Goal: Information Seeking & Learning: Learn about a topic

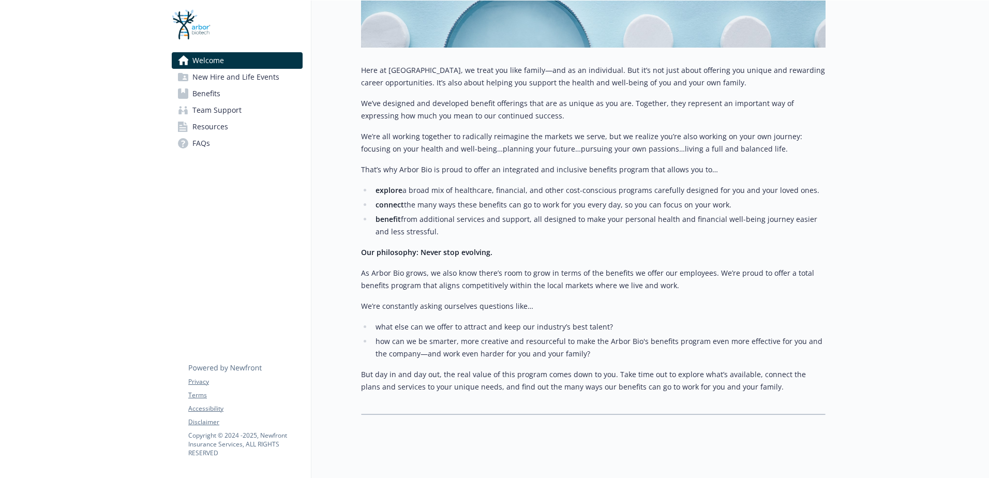
scroll to position [218, 0]
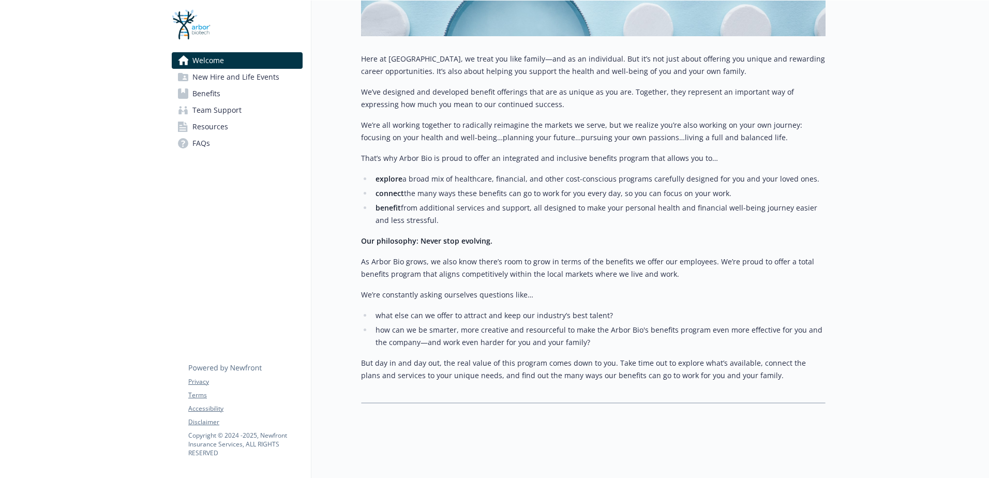
click at [217, 92] on span "Benefits" at bounding box center [207, 93] width 28 height 17
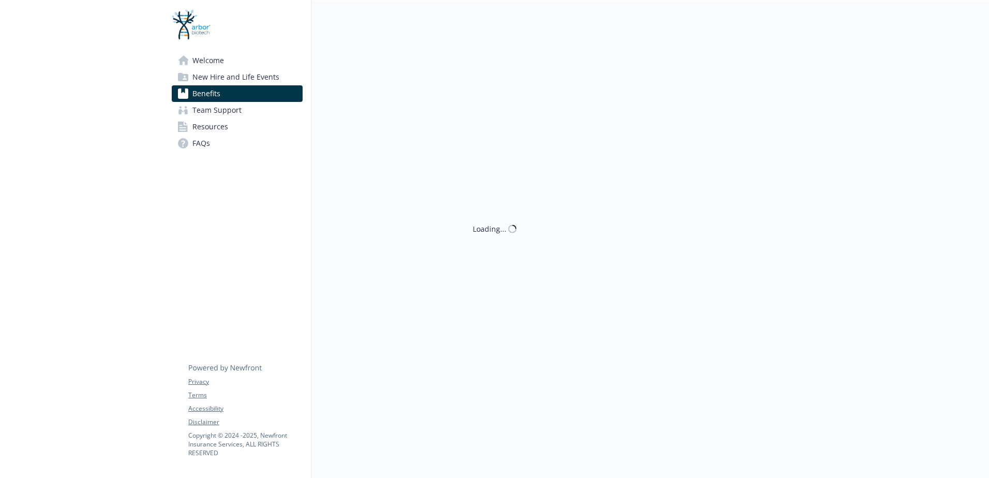
scroll to position [218, 0]
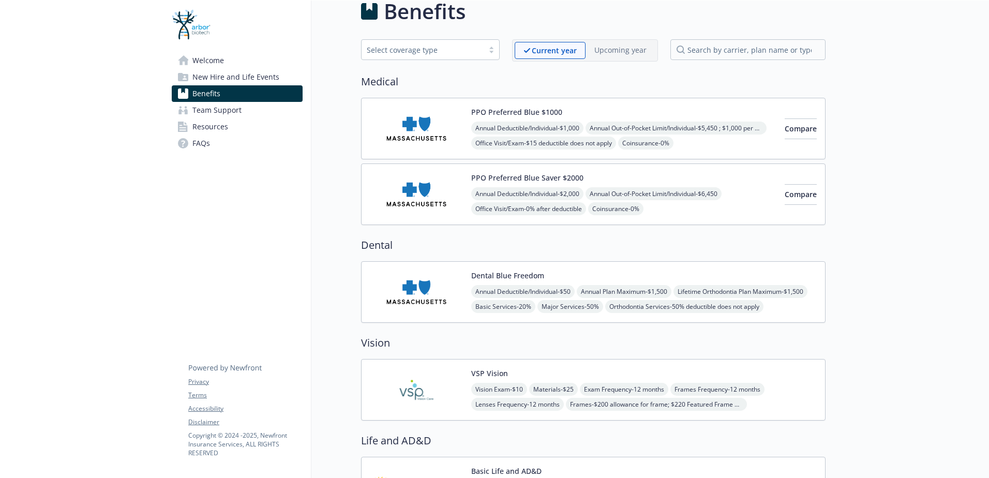
click at [431, 283] on img at bounding box center [416, 292] width 93 height 44
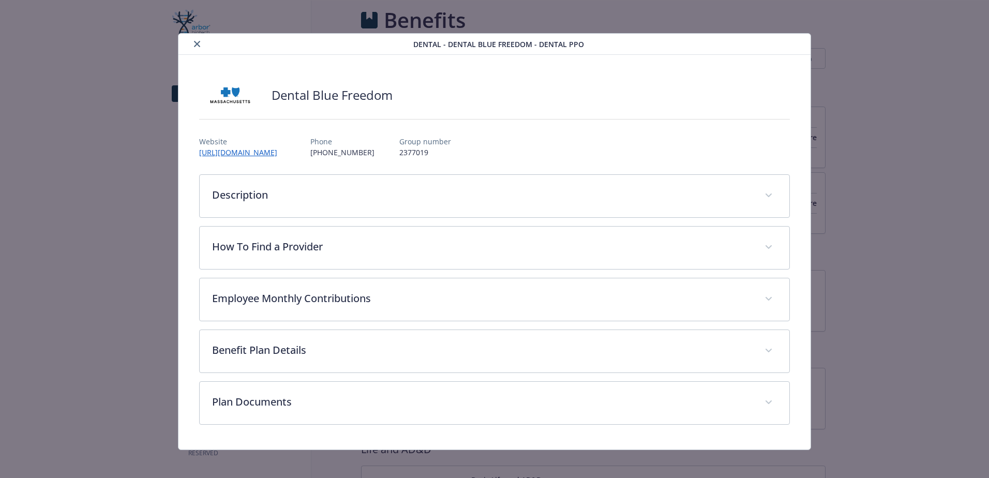
scroll to position [17, 0]
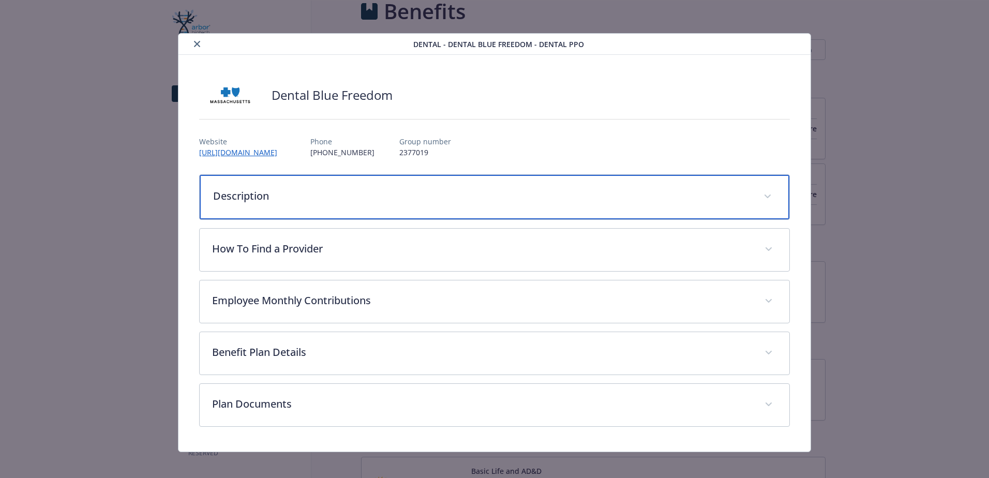
click at [408, 191] on p "Description" at bounding box center [482, 196] width 538 height 16
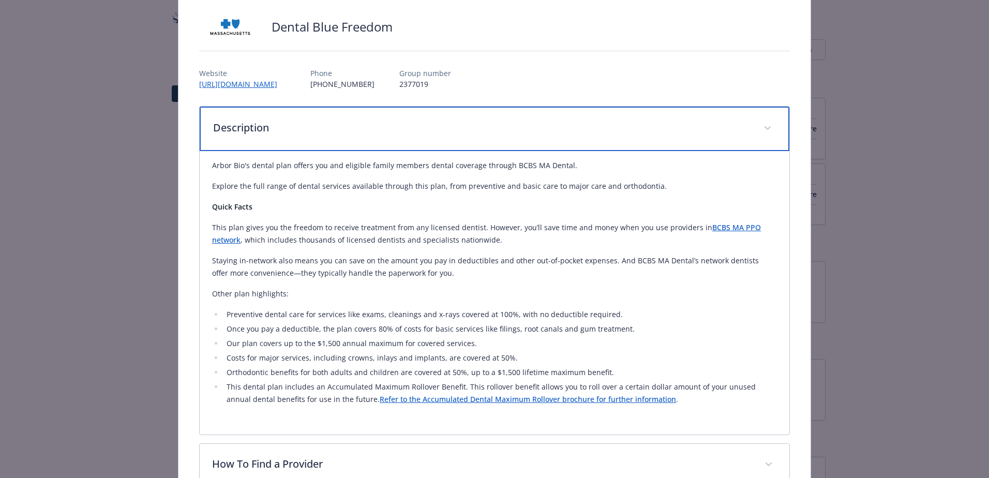
scroll to position [69, 0]
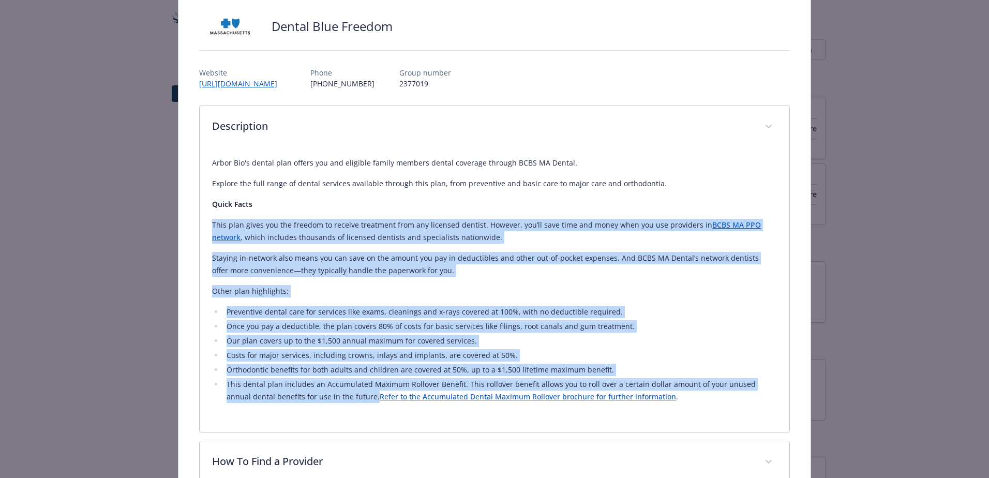
drag, startPoint x: 347, startPoint y: 400, endPoint x: 211, endPoint y: 219, distance: 225.7
click at [212, 219] on div "Arbor Bio's dental plan offers you and eligible family members dental coverage …" at bounding box center [494, 280] width 565 height 246
copy div "Lore ipsu dolor sit ame consect ad elitsed doeiusmod temp inc utlabore etdolor.…"
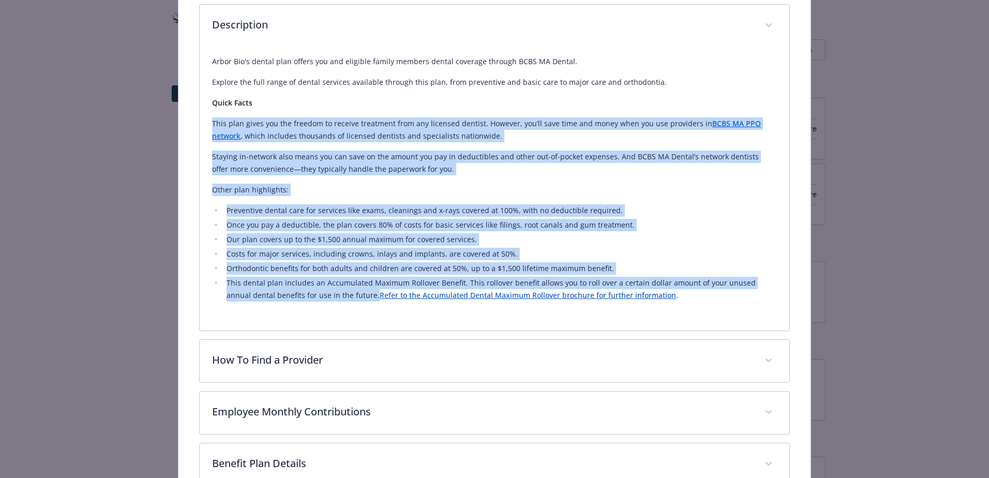
scroll to position [163, 0]
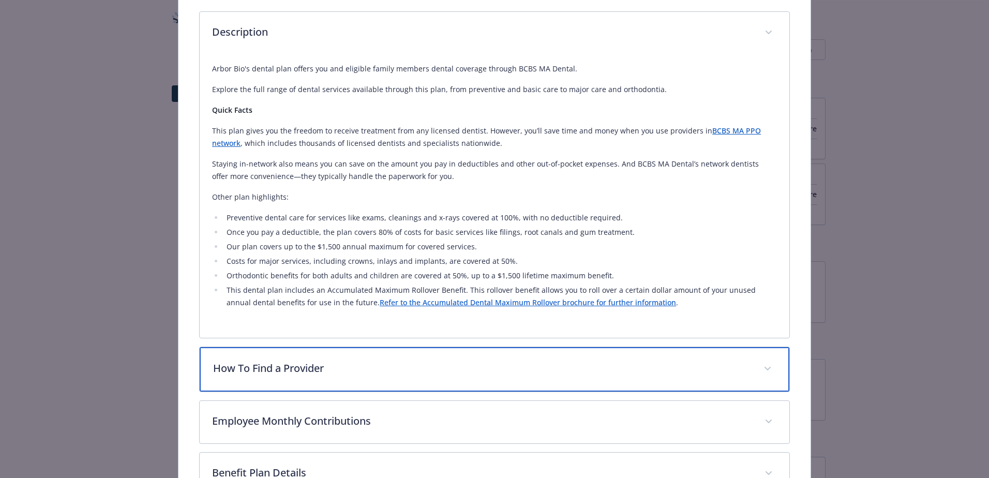
click at [333, 365] on p "How To Find a Provider" at bounding box center [482, 369] width 538 height 16
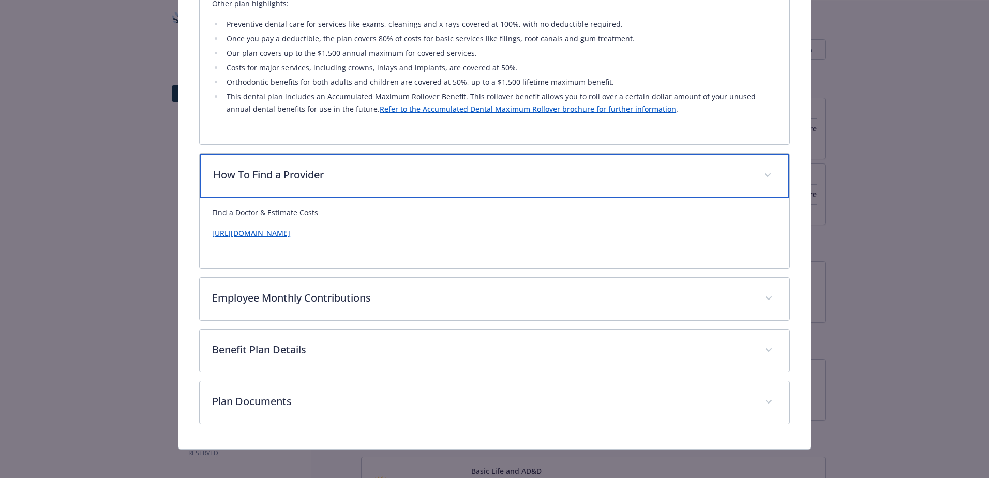
scroll to position [361, 0]
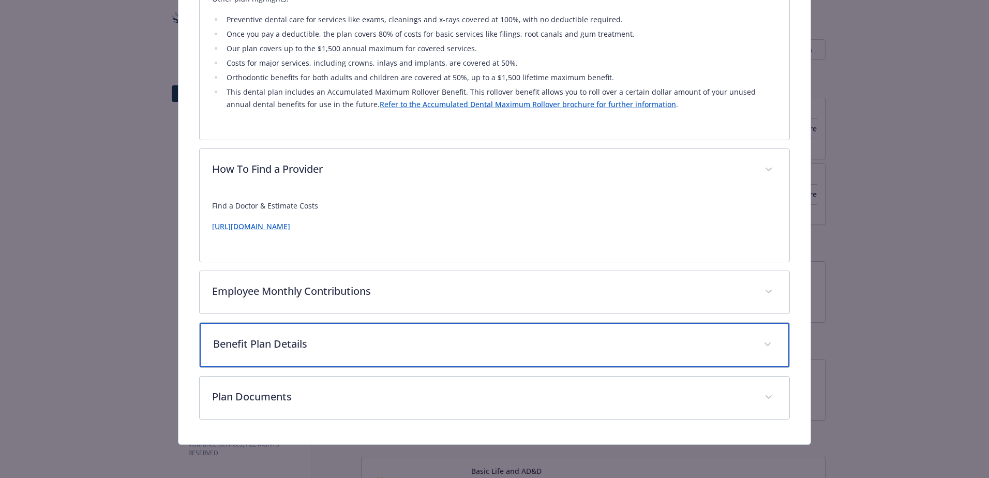
click at [325, 358] on div "Benefit Plan Details" at bounding box center [495, 345] width 590 height 45
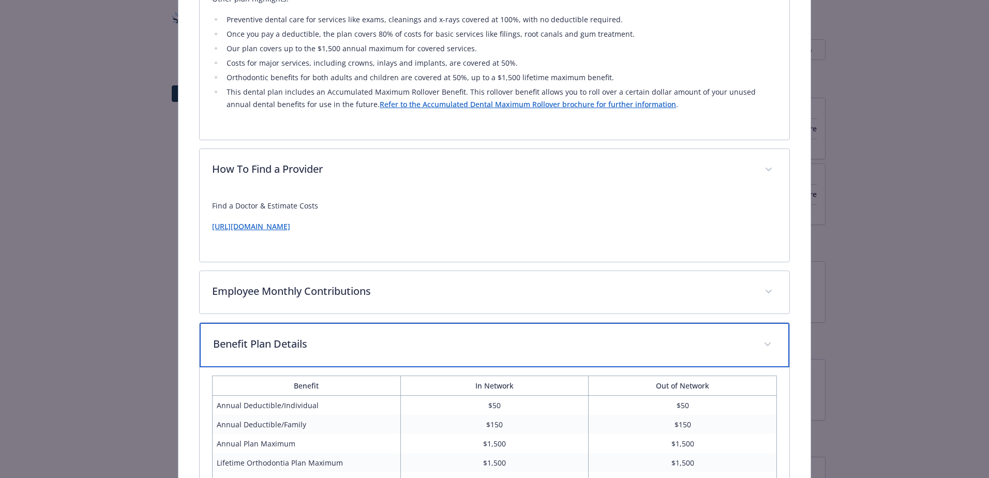
scroll to position [465, 0]
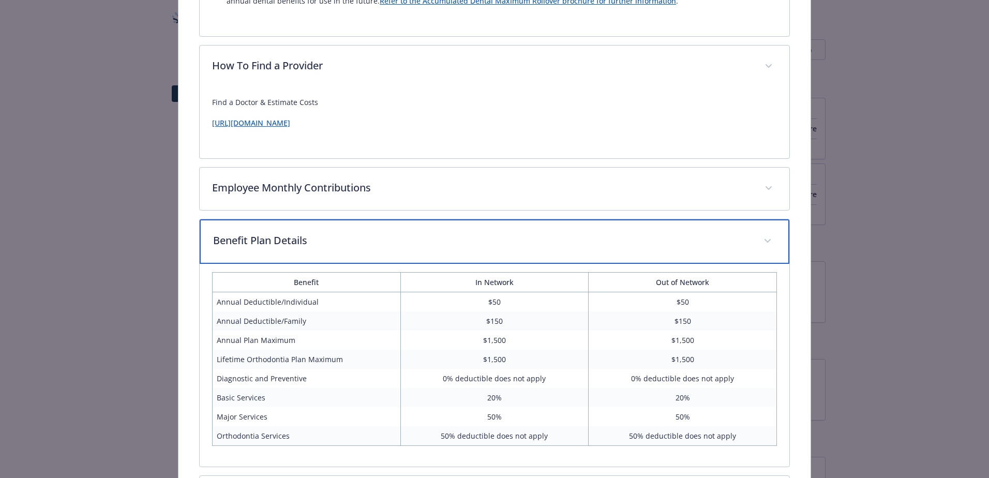
click at [506, 222] on div "Benefit Plan Details" at bounding box center [495, 241] width 590 height 45
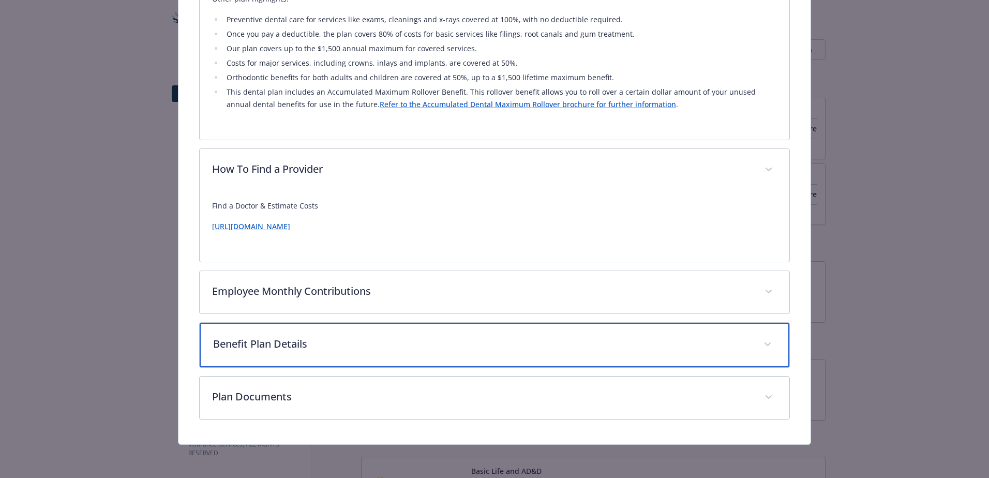
scroll to position [361, 0]
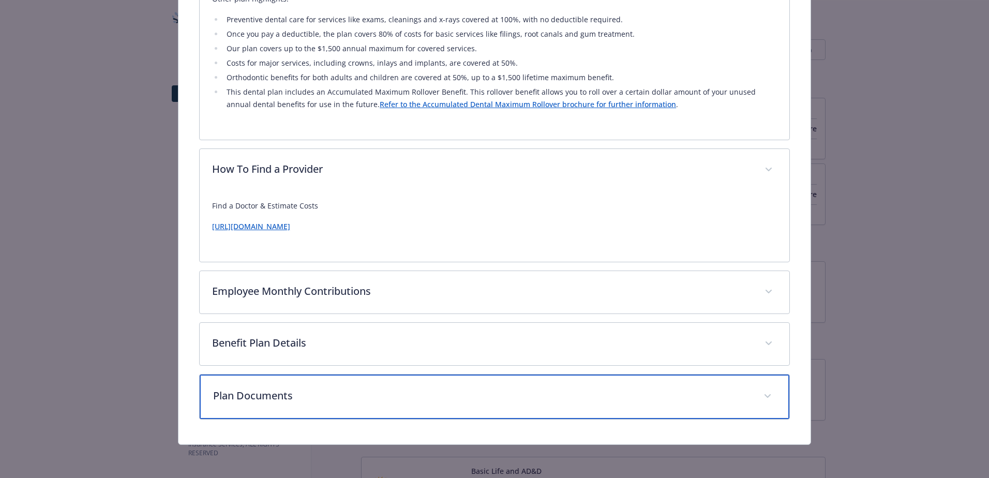
click at [412, 408] on div "Plan Documents" at bounding box center [495, 397] width 590 height 45
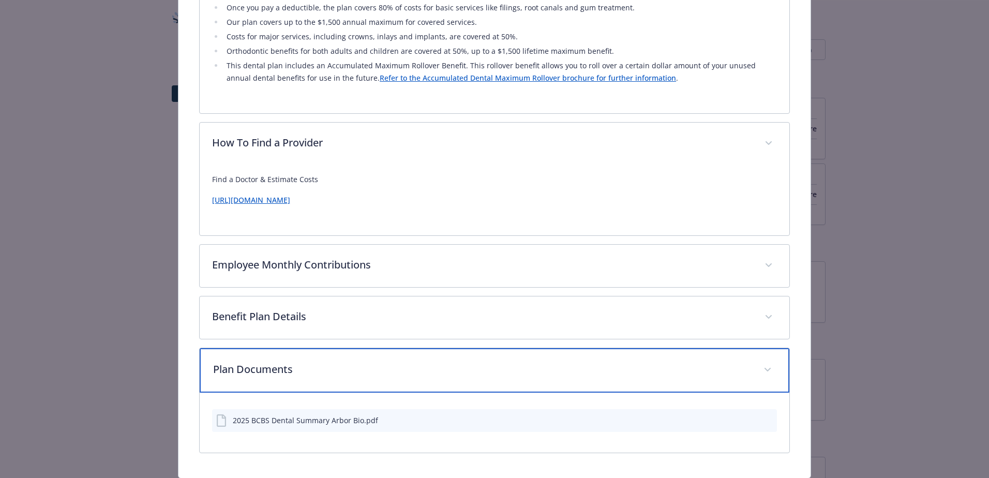
scroll to position [370, 0]
